Goal: Find specific page/section: Find specific page/section

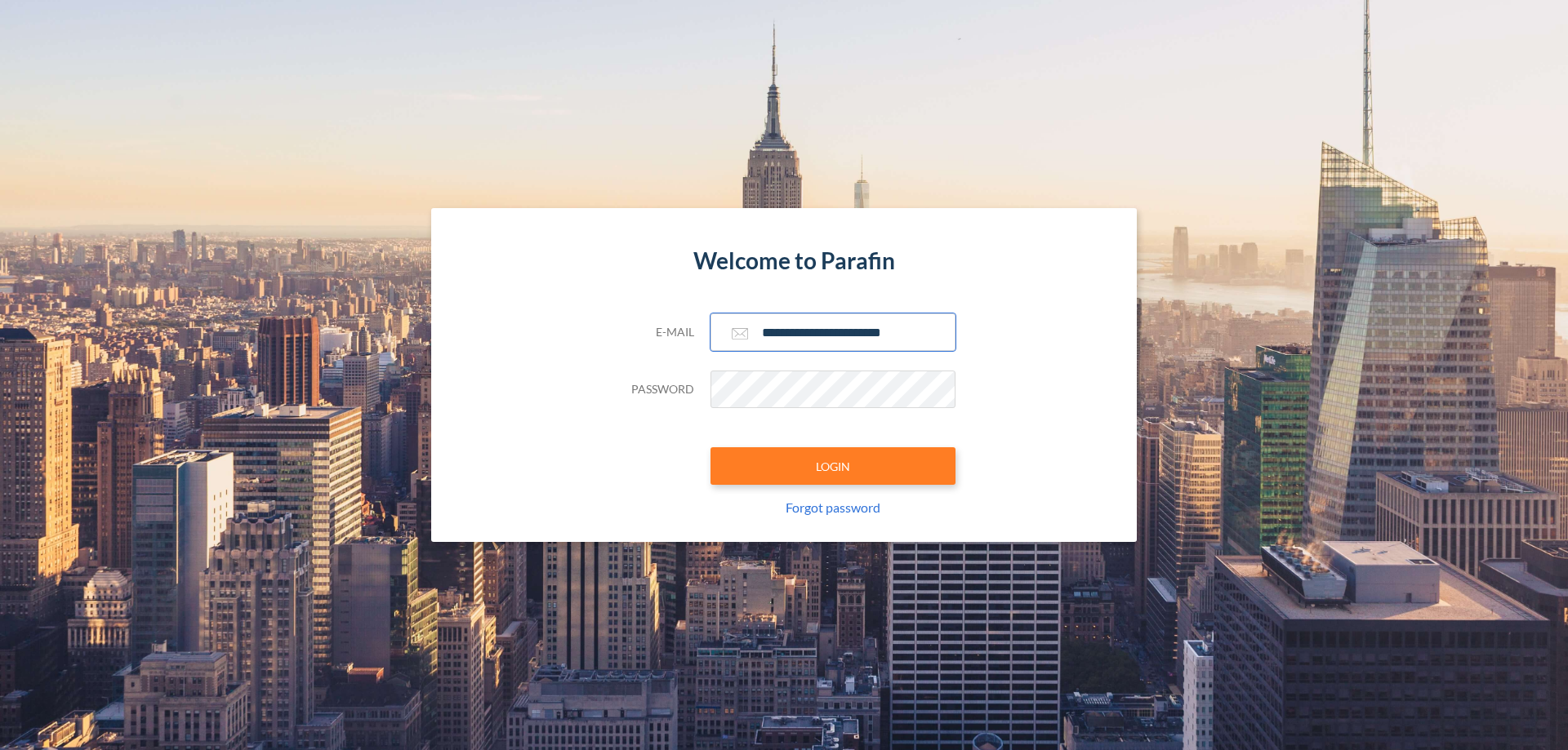
type input "**********"
click at [833, 466] on button "LOGIN" at bounding box center [833, 466] width 245 height 37
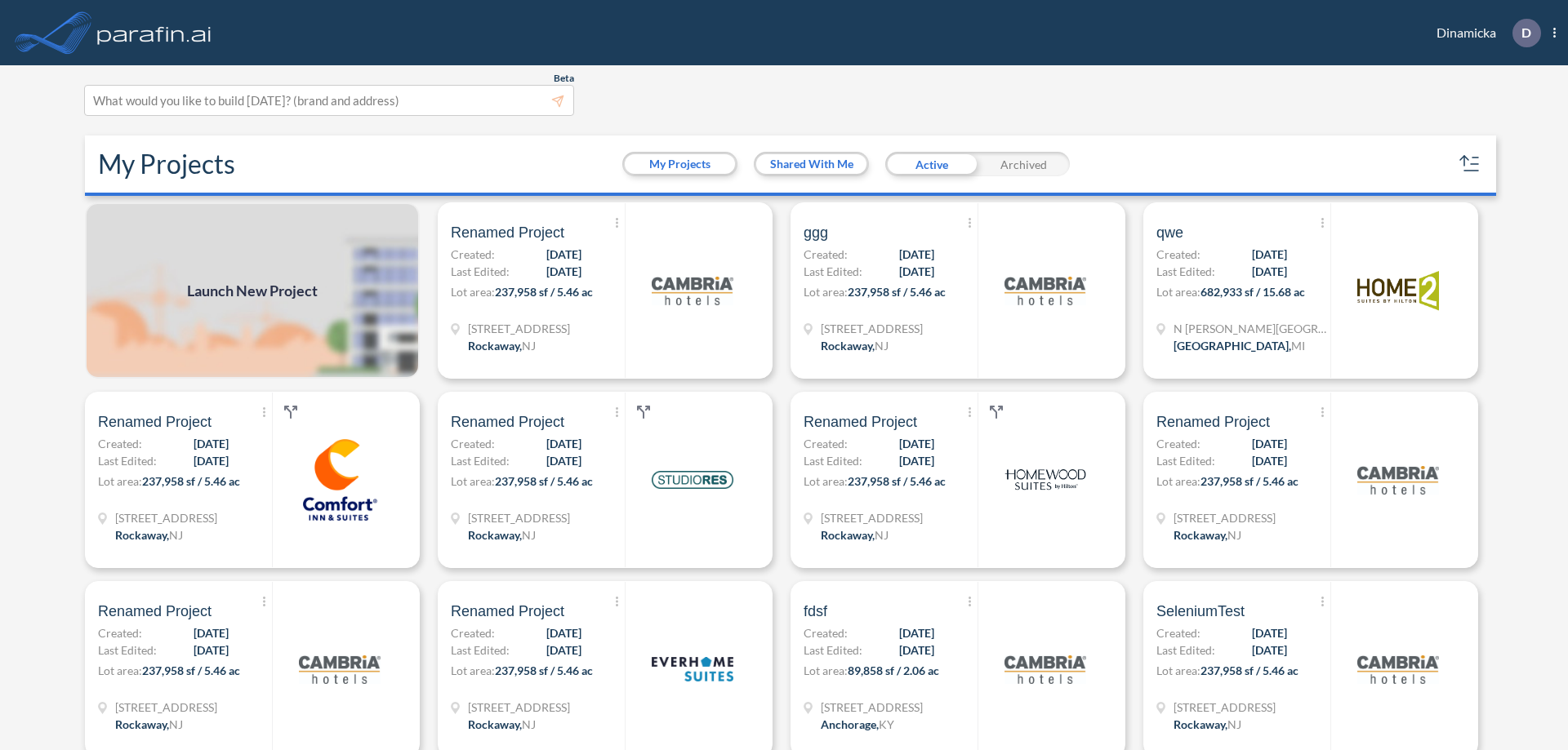
scroll to position [4, 0]
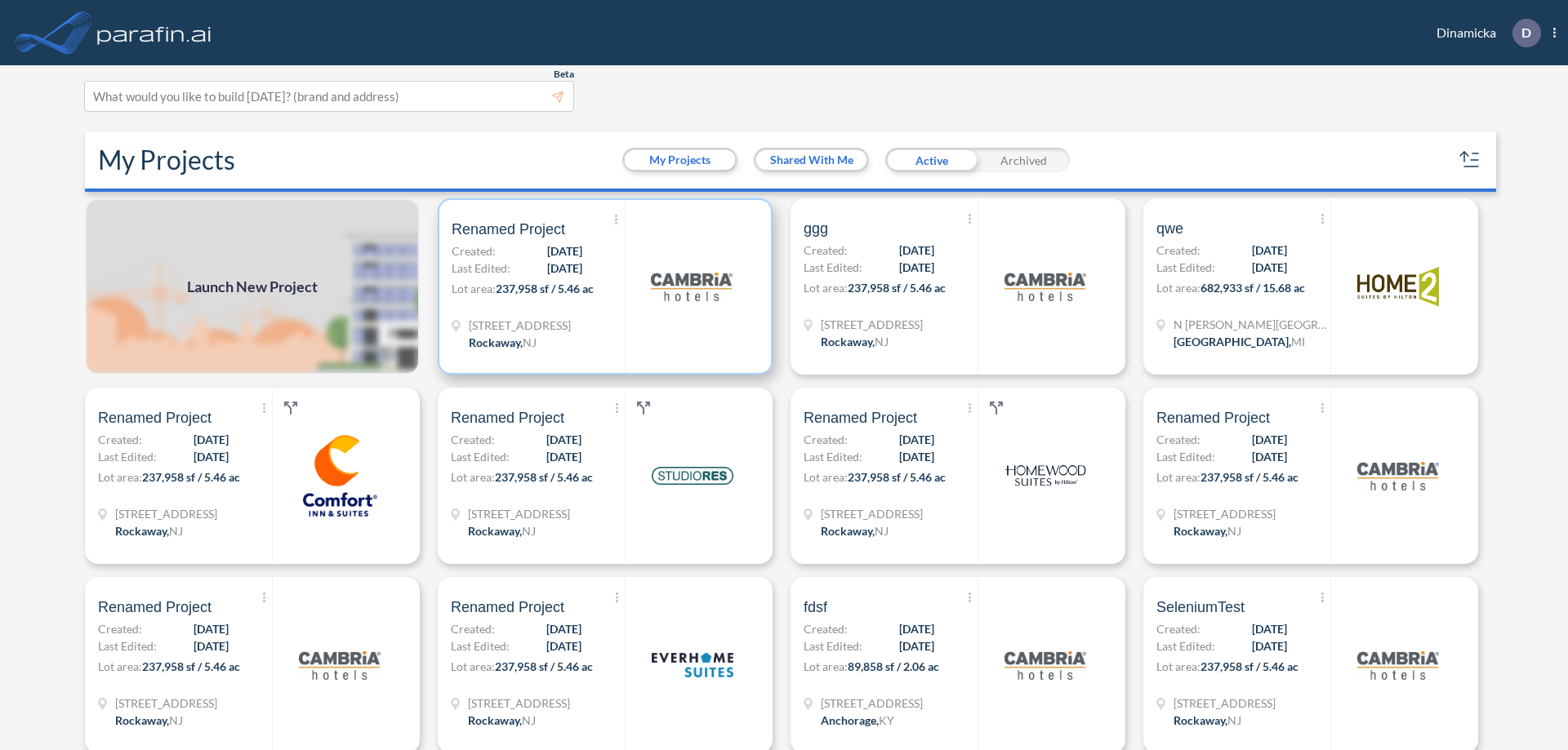
click at [601, 287] on p "Lot area: 237,958 sf / 5.46 ac" at bounding box center [538, 292] width 173 height 23
